Goal: Task Accomplishment & Management: Manage account settings

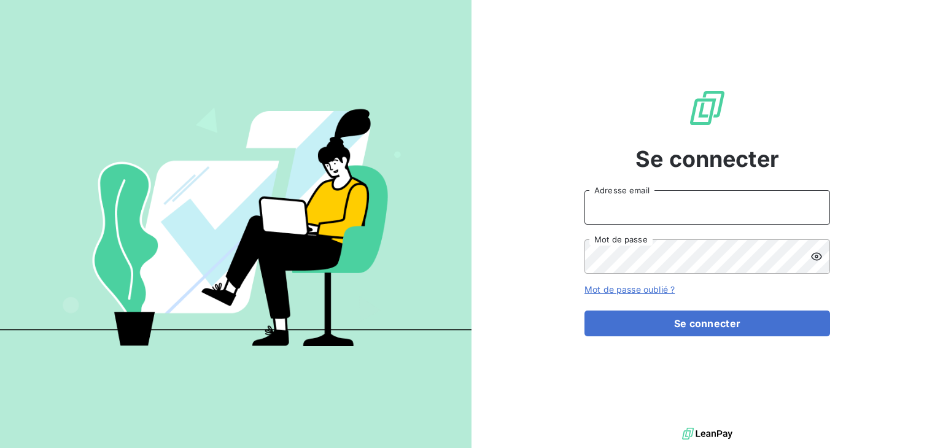
click at [615, 203] on input "Adresse email" at bounding box center [708, 207] width 246 height 34
type input "[EMAIL_ADDRESS][DOMAIN_NAME]"
click at [654, 288] on link "Mot de passe oublié ?" at bounding box center [630, 289] width 90 height 10
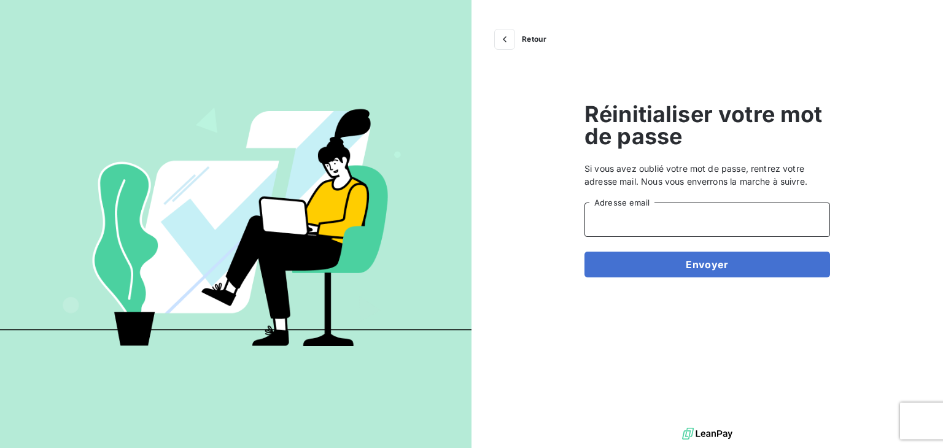
click at [638, 217] on input "Adresse email" at bounding box center [708, 220] width 246 height 34
type input "[EMAIL_ADDRESS][DOMAIN_NAME]"
click at [666, 262] on button "Envoyer" at bounding box center [708, 265] width 246 height 26
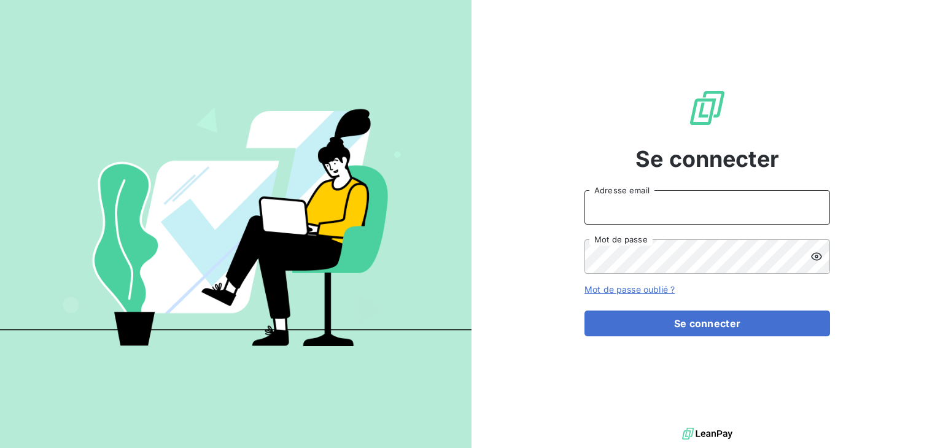
click at [622, 200] on input "Adresse email" at bounding box center [708, 207] width 246 height 34
type input "[EMAIL_ADDRESS][DOMAIN_NAME]"
click at [585, 311] on button "Se connecter" at bounding box center [708, 324] width 246 height 26
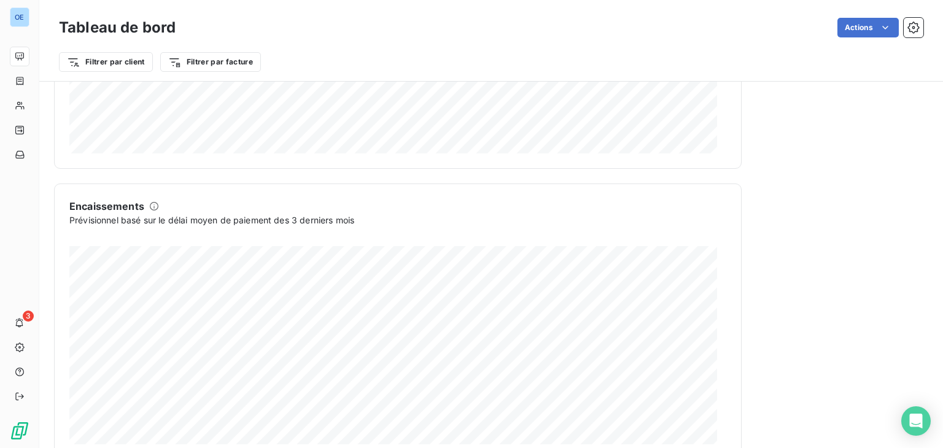
scroll to position [738, 0]
